Goal: Task Accomplishment & Management: Use online tool/utility

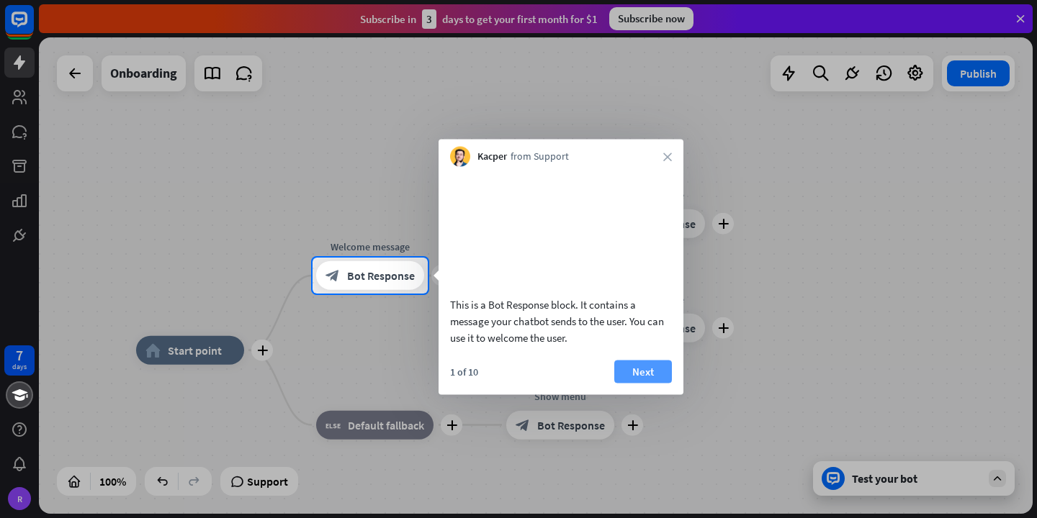
click at [628, 383] on button "Next" at bounding box center [643, 371] width 58 height 23
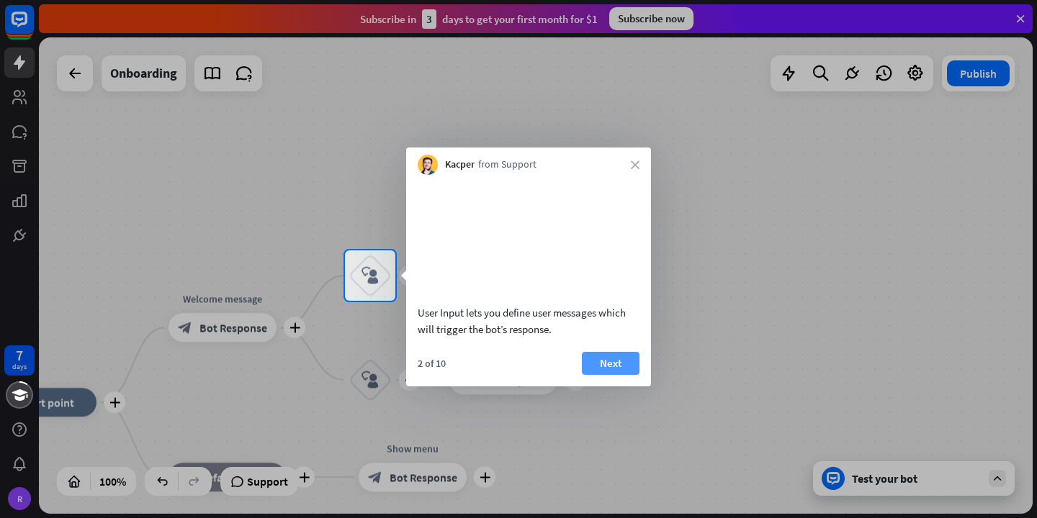
click at [614, 375] on button "Next" at bounding box center [611, 363] width 58 height 23
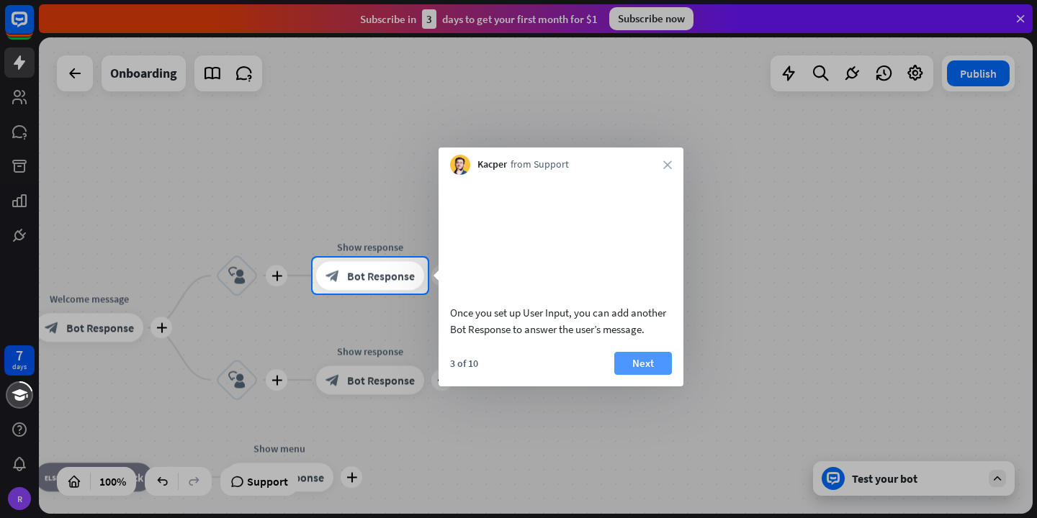
click at [635, 375] on button "Next" at bounding box center [643, 363] width 58 height 23
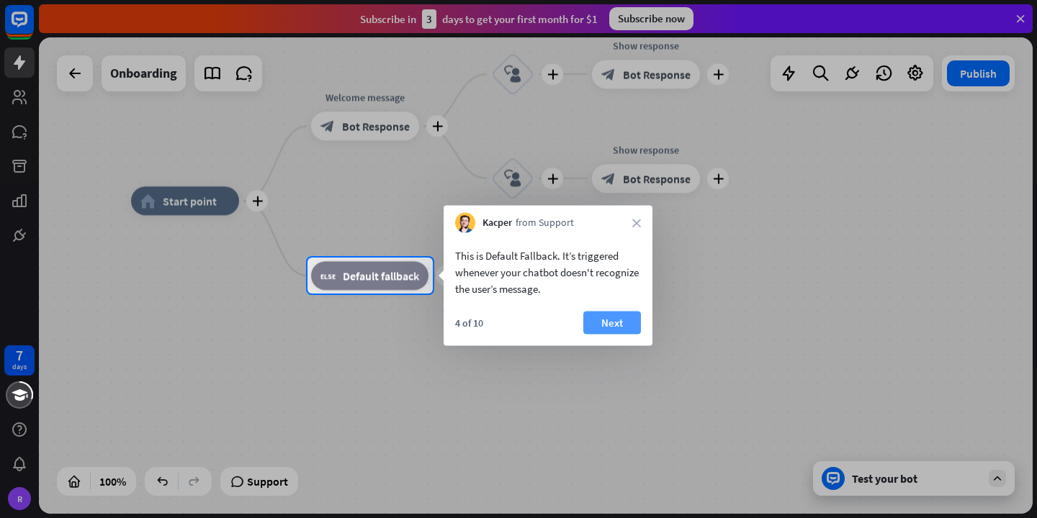
click at [607, 321] on button "Next" at bounding box center [612, 323] width 58 height 23
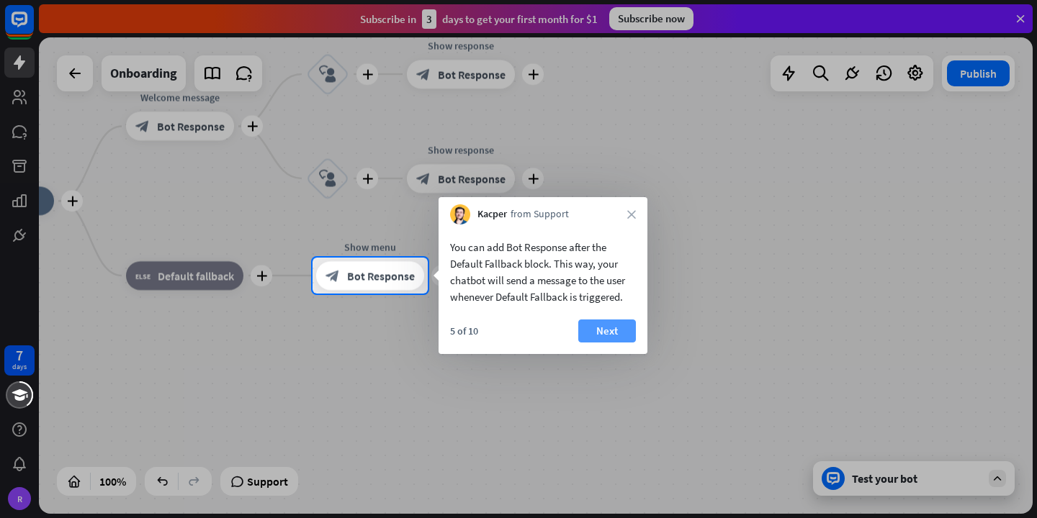
click at [608, 336] on button "Next" at bounding box center [607, 331] width 58 height 23
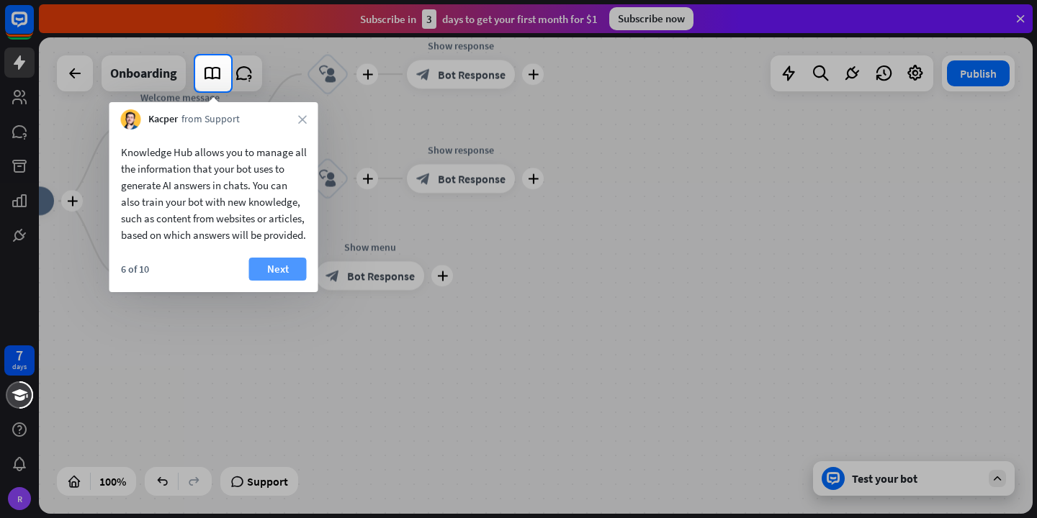
click at [263, 278] on button "Next" at bounding box center [278, 269] width 58 height 23
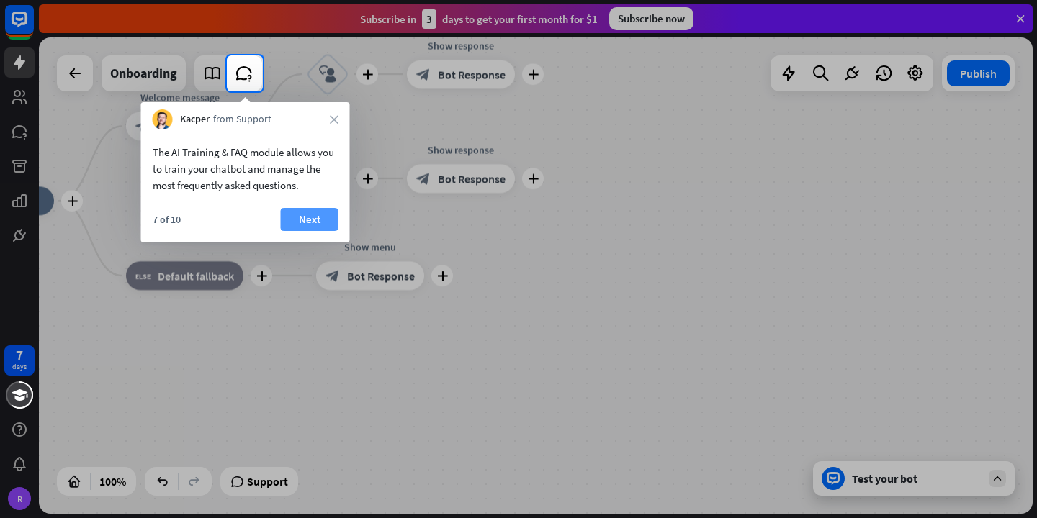
click at [311, 225] on button "Next" at bounding box center [310, 219] width 58 height 23
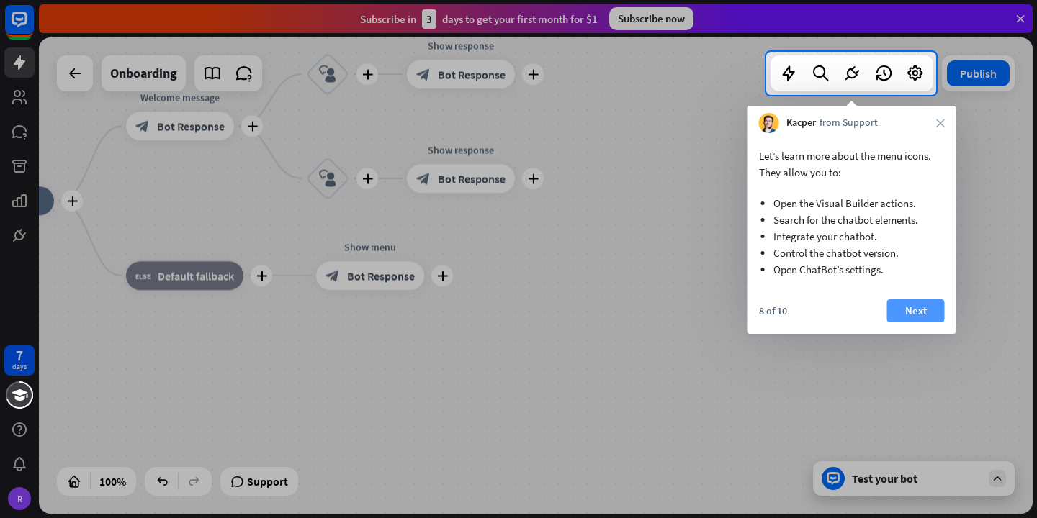
click at [927, 313] on button "Next" at bounding box center [916, 310] width 58 height 23
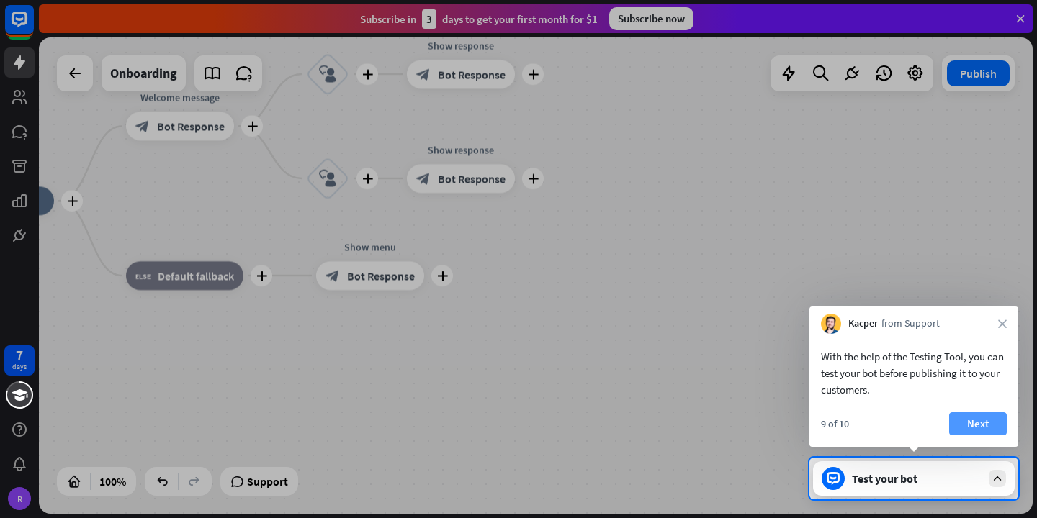
click at [979, 426] on button "Next" at bounding box center [978, 424] width 58 height 23
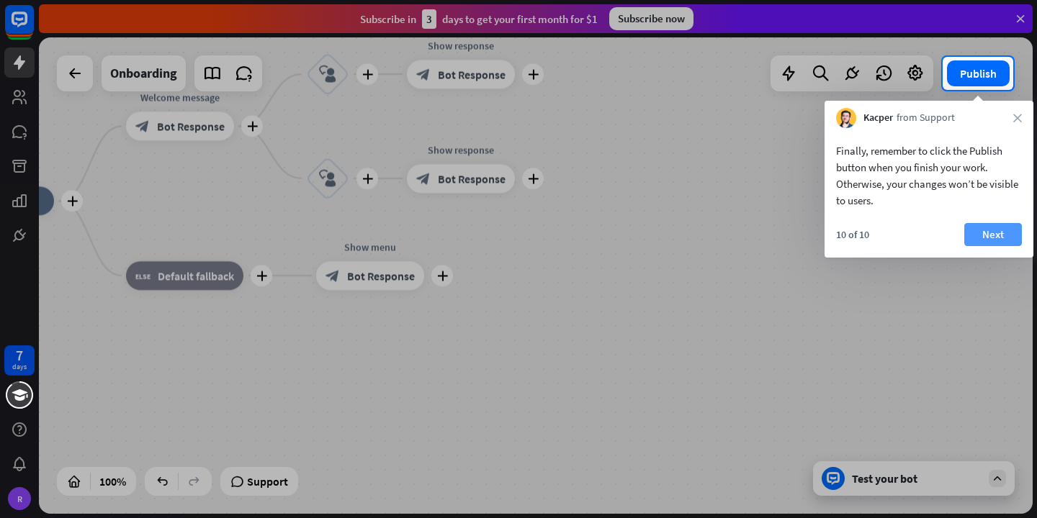
click at [993, 233] on button "Next" at bounding box center [993, 234] width 58 height 23
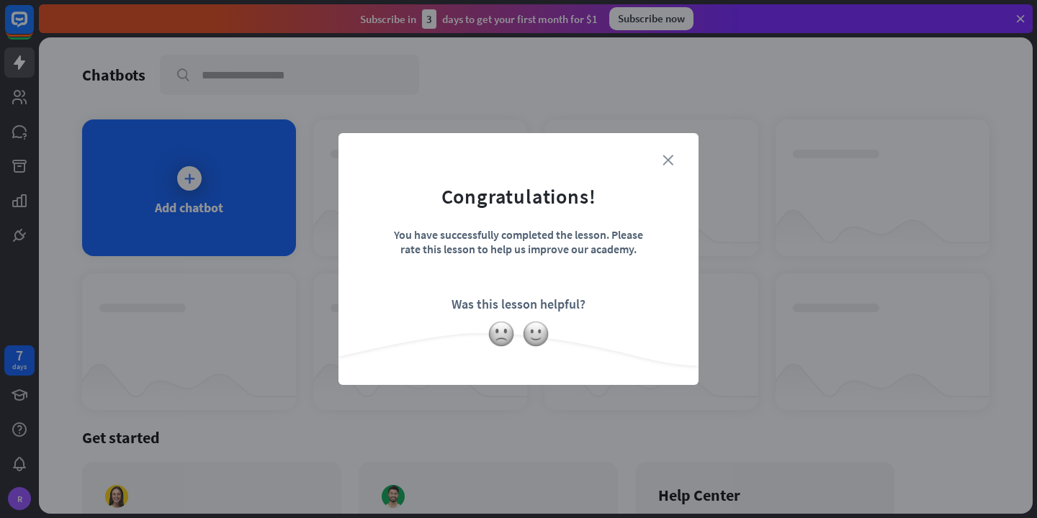
click at [669, 160] on icon "close" at bounding box center [667, 160] width 11 height 11
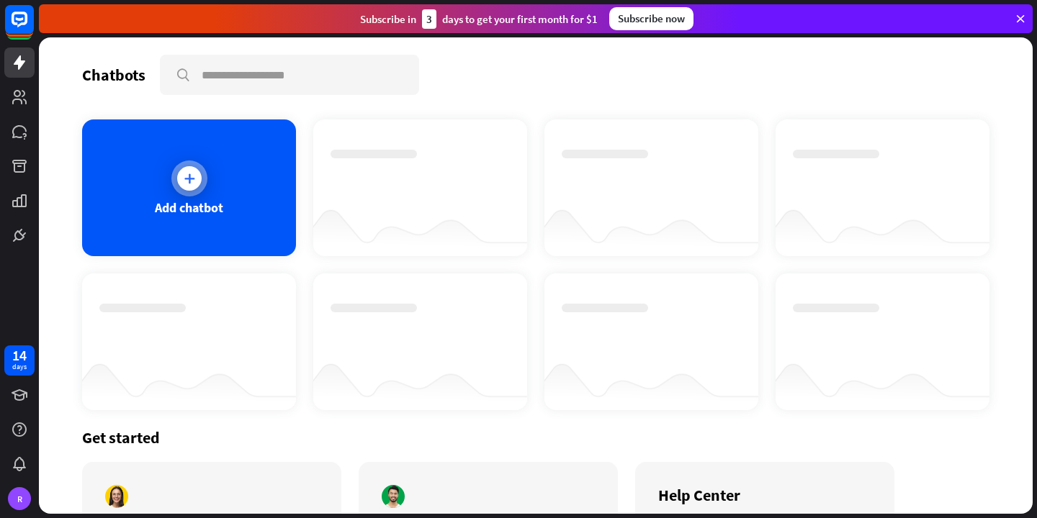
click at [163, 205] on div "Add chatbot" at bounding box center [189, 207] width 68 height 17
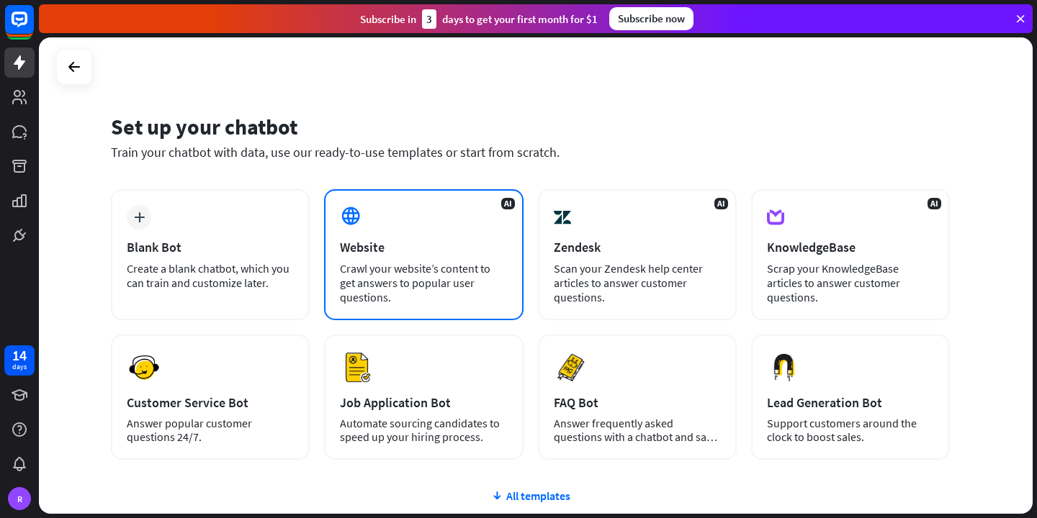
click at [395, 239] on div "Website" at bounding box center [423, 247] width 167 height 17
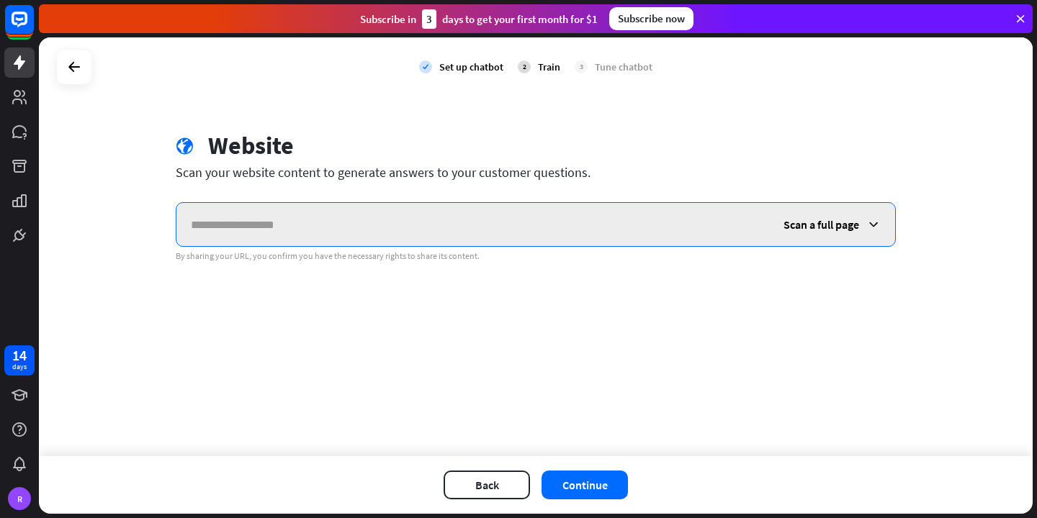
paste input "**********"
type input "**********"
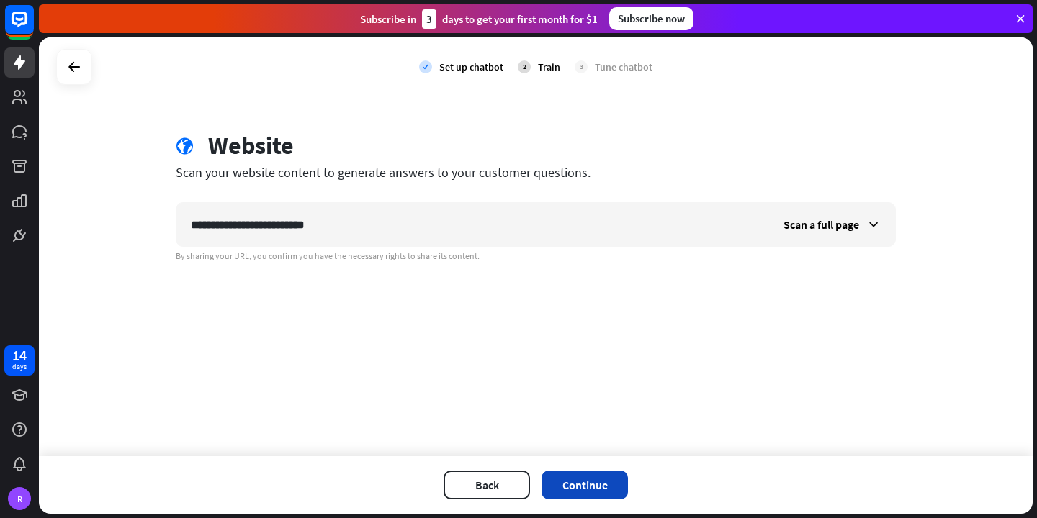
click at [582, 479] on button "Continue" at bounding box center [584, 485] width 86 height 29
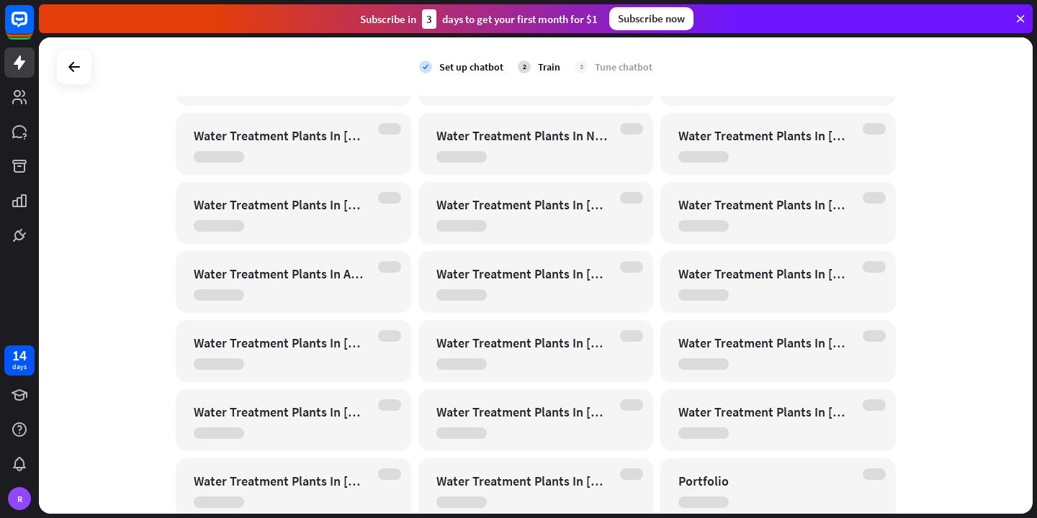
scroll to position [1669, 0]
